Goal: Find contact information: Find contact information

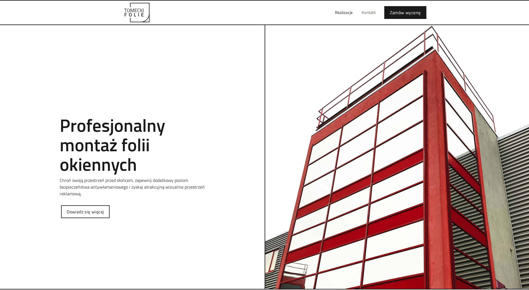
click at [367, 14] on link "Kontakt" at bounding box center [368, 13] width 23 height 18
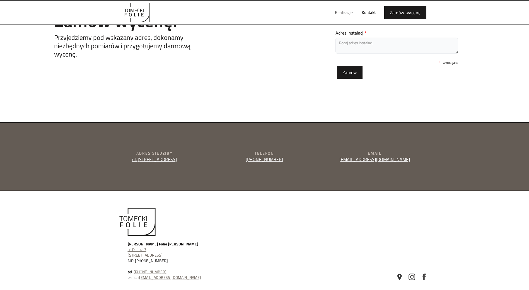
scroll to position [111, 0]
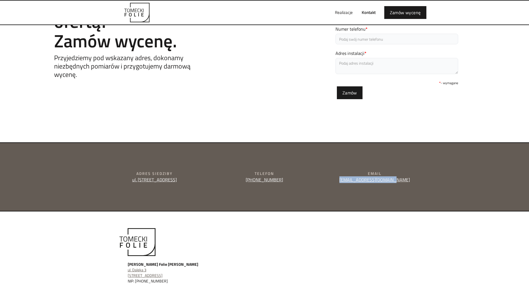
drag, startPoint x: 401, startPoint y: 180, endPoint x: 352, endPoint y: 181, distance: 48.6
click at [352, 181] on div "Email [EMAIL_ADDRESS][DOMAIN_NAME]" at bounding box center [375, 177] width 106 height 12
copy link "[EMAIL_ADDRESS][DOMAIN_NAME]"
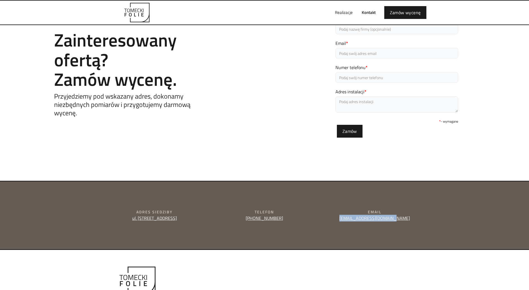
scroll to position [0, 0]
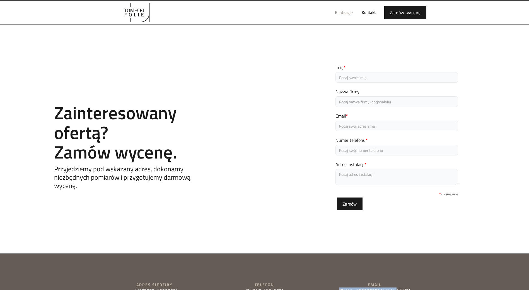
click at [344, 13] on link "Realizacje" at bounding box center [344, 13] width 27 height 18
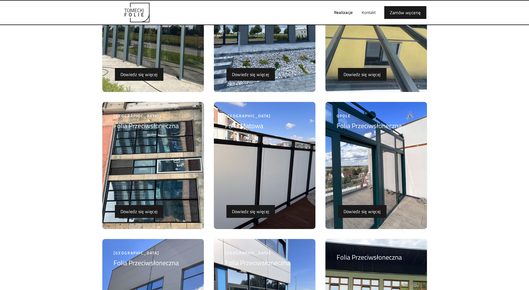
scroll to position [167, 0]
